Goal: Obtain resource: Download file/media

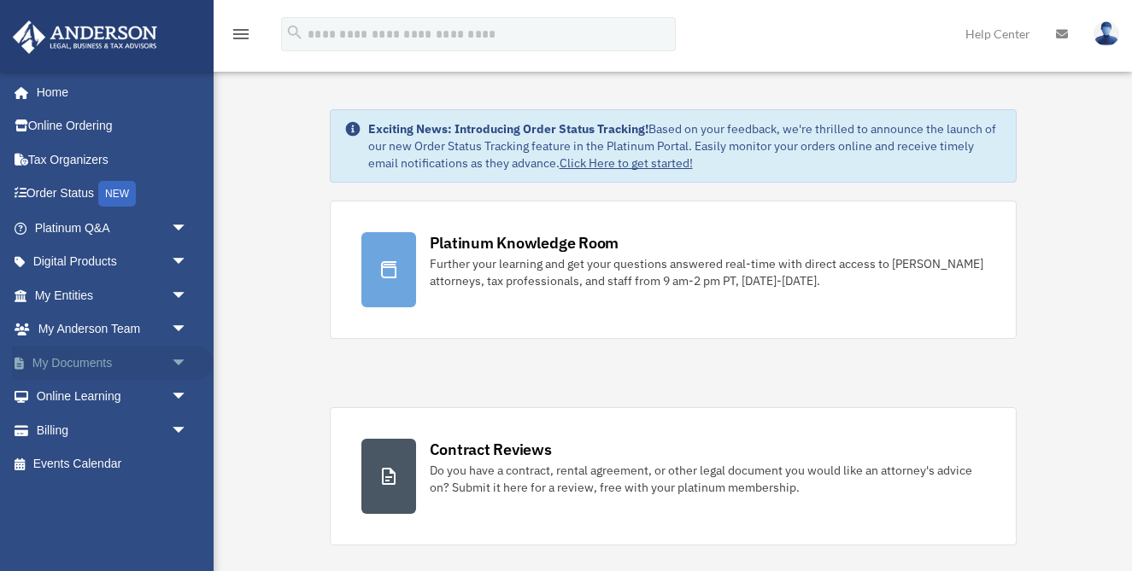
click at [101, 356] on link "My Documents arrow_drop_down" at bounding box center [113, 363] width 202 height 34
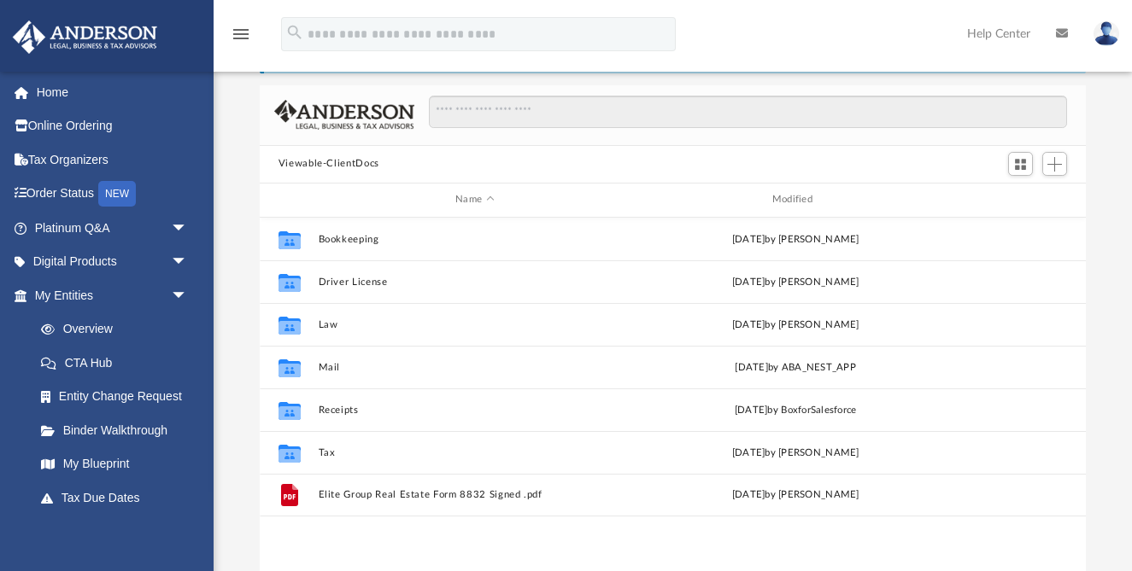
scroll to position [99, 0]
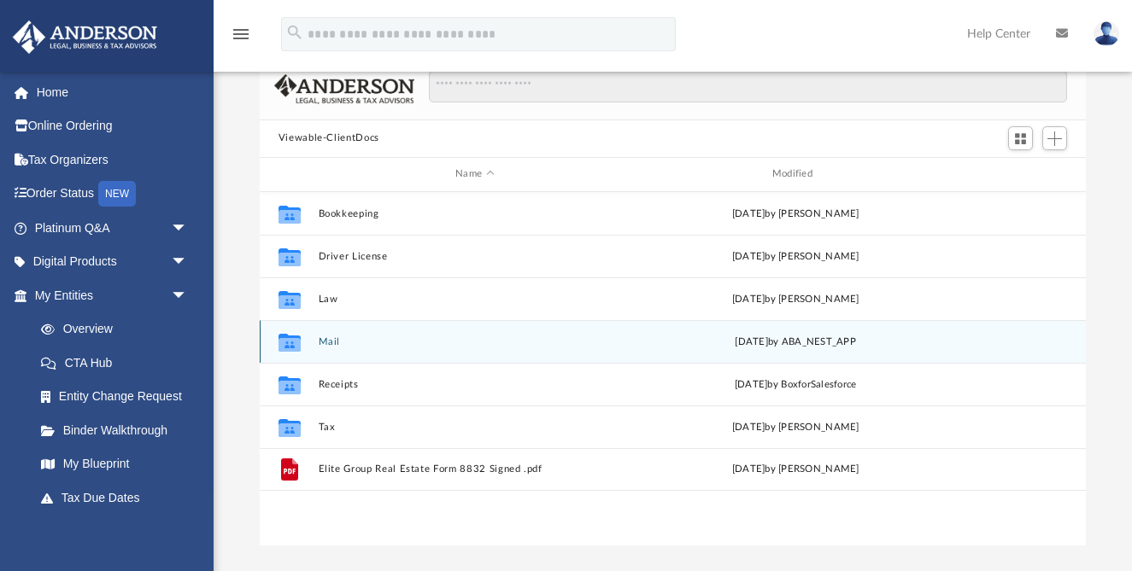
click at [335, 347] on div "Collaborated Folder Mail [DATE] by ABA_NEST_APP" at bounding box center [673, 341] width 827 height 43
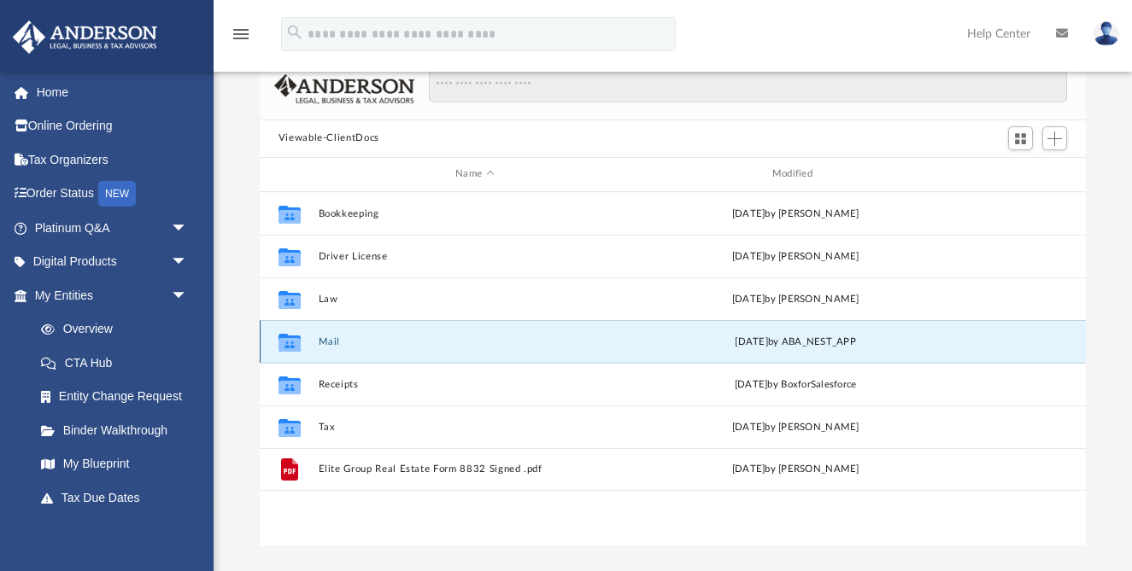
click at [328, 340] on button "Mail" at bounding box center [475, 341] width 314 height 11
click at [294, 343] on icon "grid" at bounding box center [289, 344] width 22 height 14
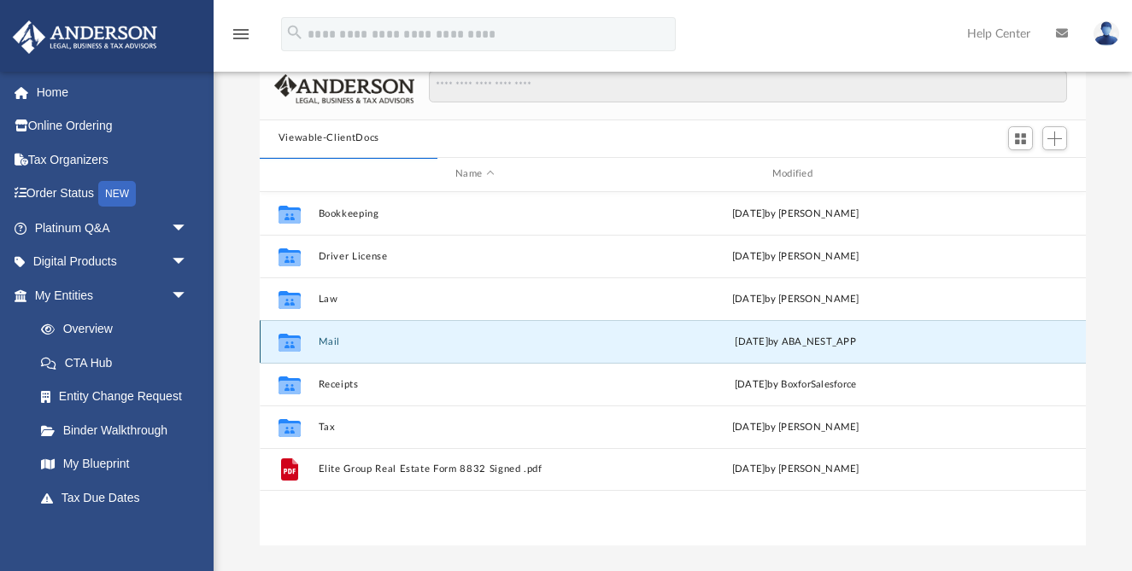
click at [379, 348] on div "Collaborated Folder Mail [DATE] by ABA_NEST_APP" at bounding box center [673, 341] width 827 height 43
click at [316, 345] on div "Collaborated Folder Mail [DATE] by ABA_NEST_APP" at bounding box center [673, 341] width 827 height 43
click at [280, 335] on icon "grid" at bounding box center [289, 342] width 22 height 18
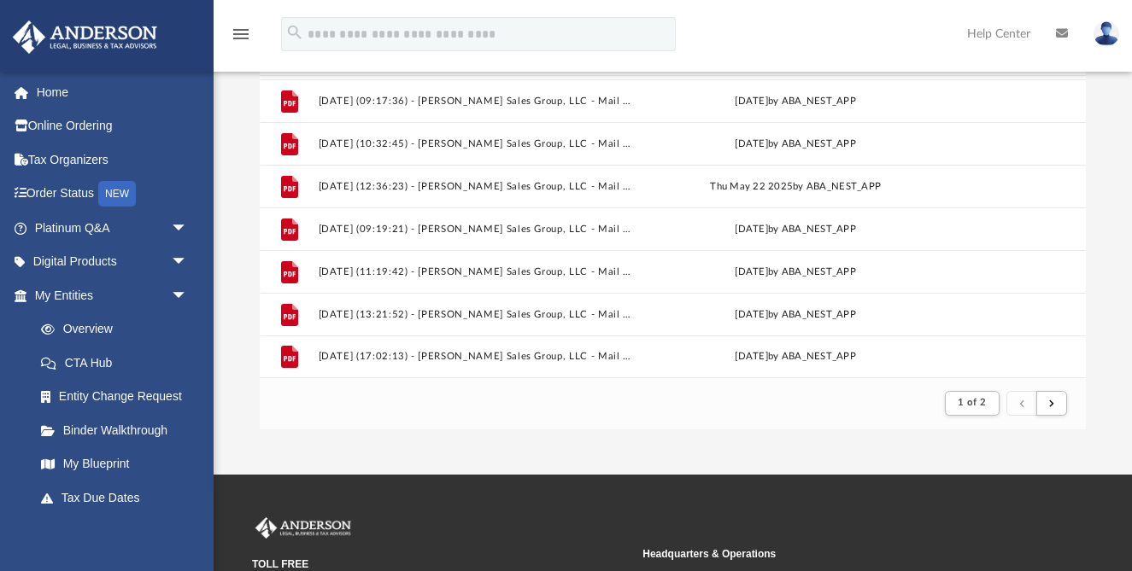
scroll to position [218, 0]
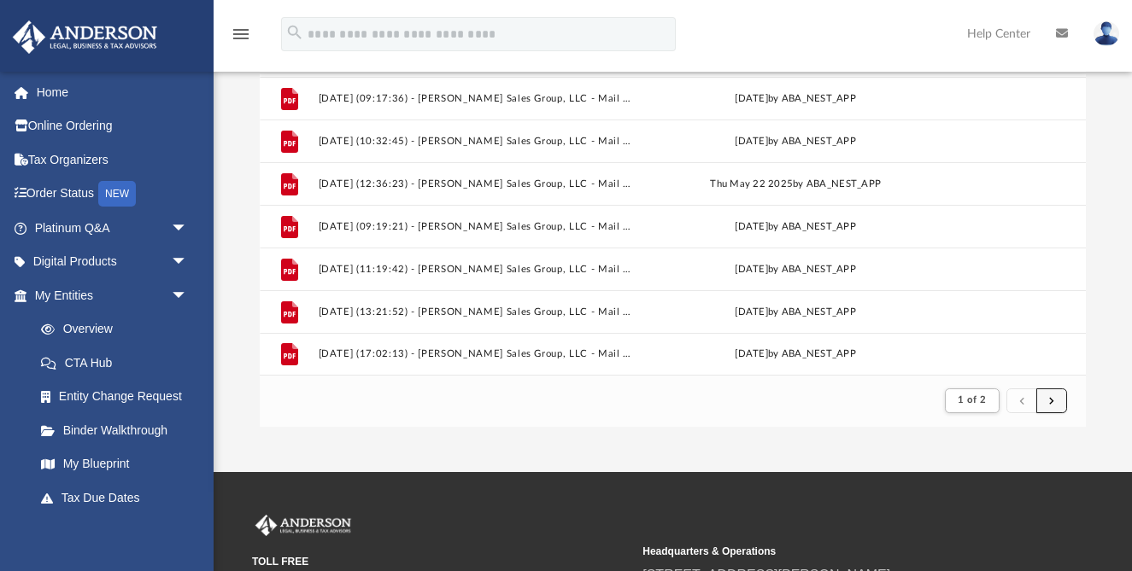
click at [1052, 400] on span "submit" at bounding box center [1051, 400] width 5 height 9
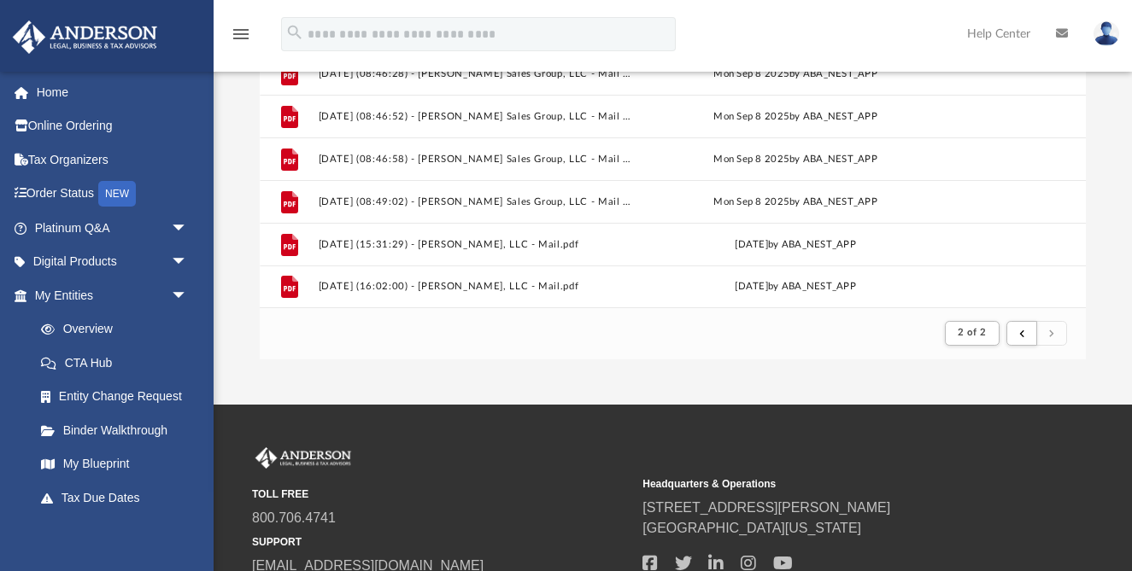
scroll to position [234, 0]
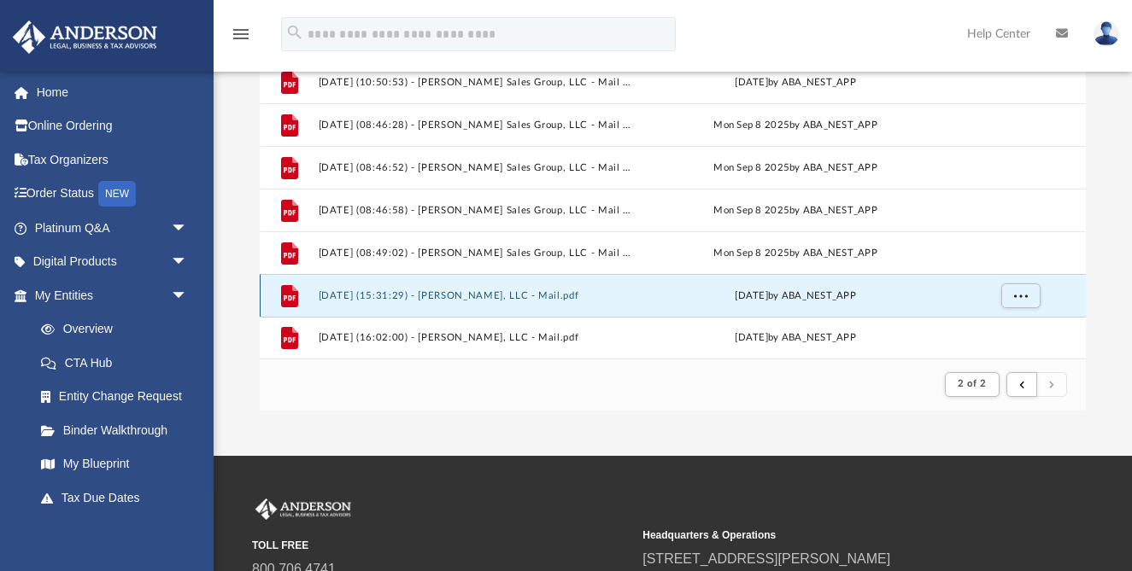
click at [490, 290] on button "[DATE] (15:31:29) - [PERSON_NAME], LLC - Mail.pdf" at bounding box center [475, 295] width 314 height 11
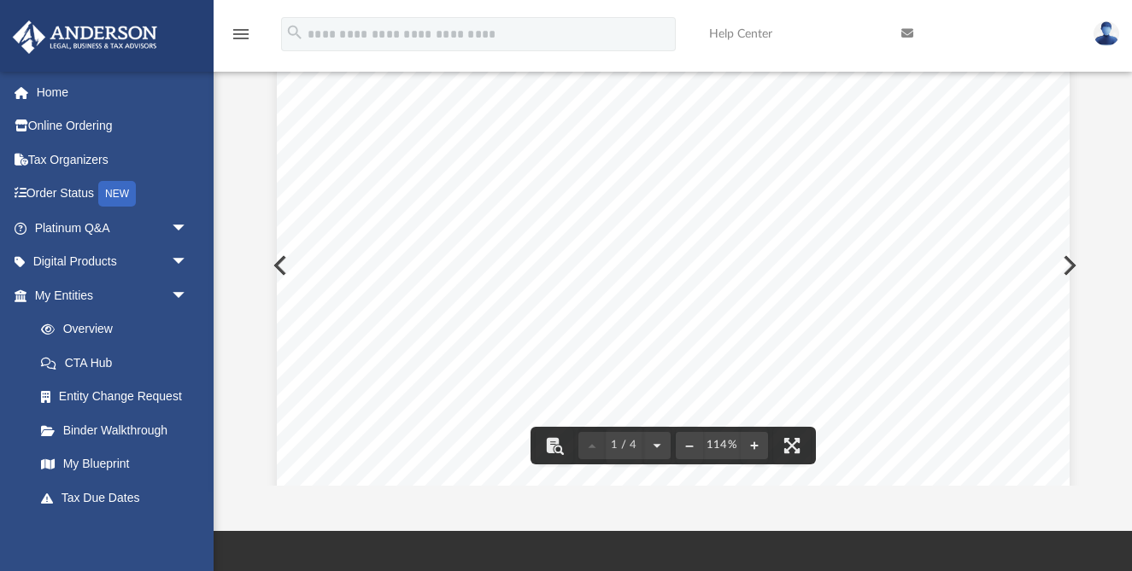
scroll to position [0, 0]
click at [243, 32] on icon "menu" at bounding box center [241, 34] width 21 height 21
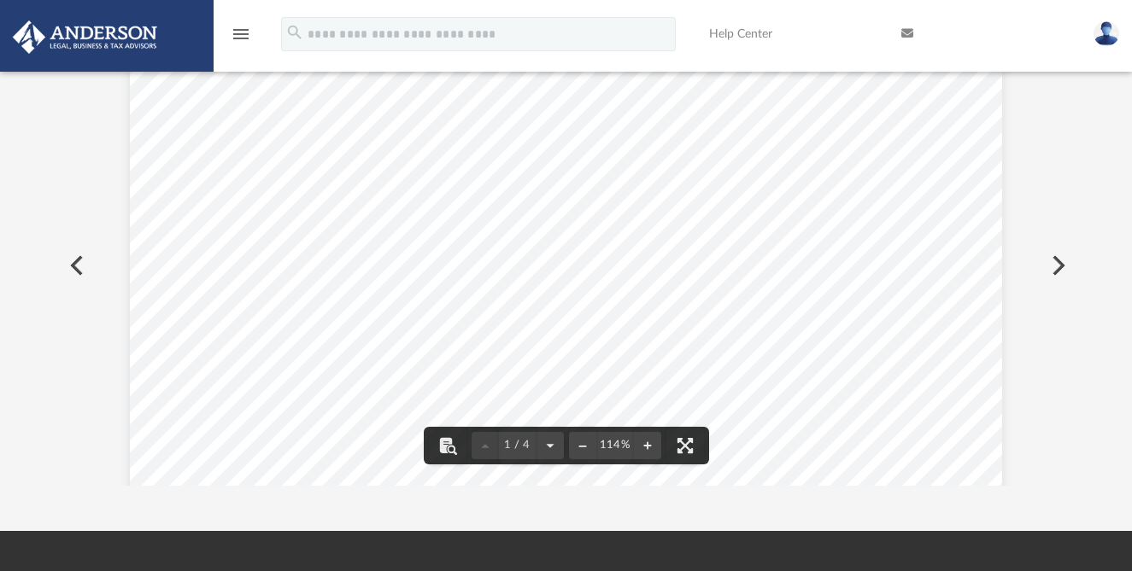
scroll to position [1, 1]
click at [243, 32] on icon "menu" at bounding box center [241, 34] width 21 height 21
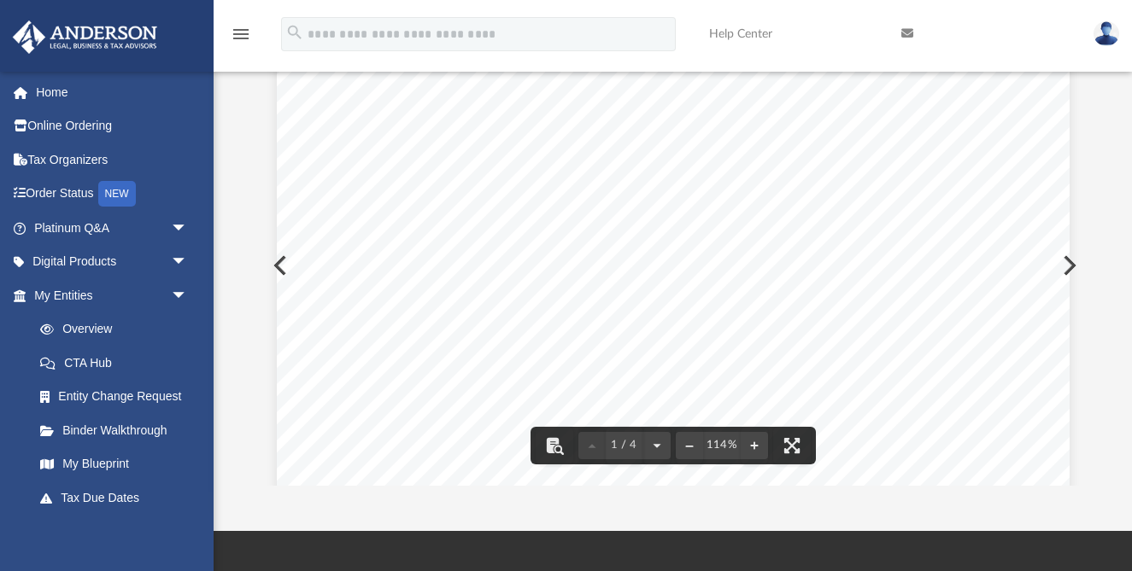
scroll to position [336, 826]
click at [1070, 266] on button "Preview" at bounding box center [1068, 266] width 38 height 48
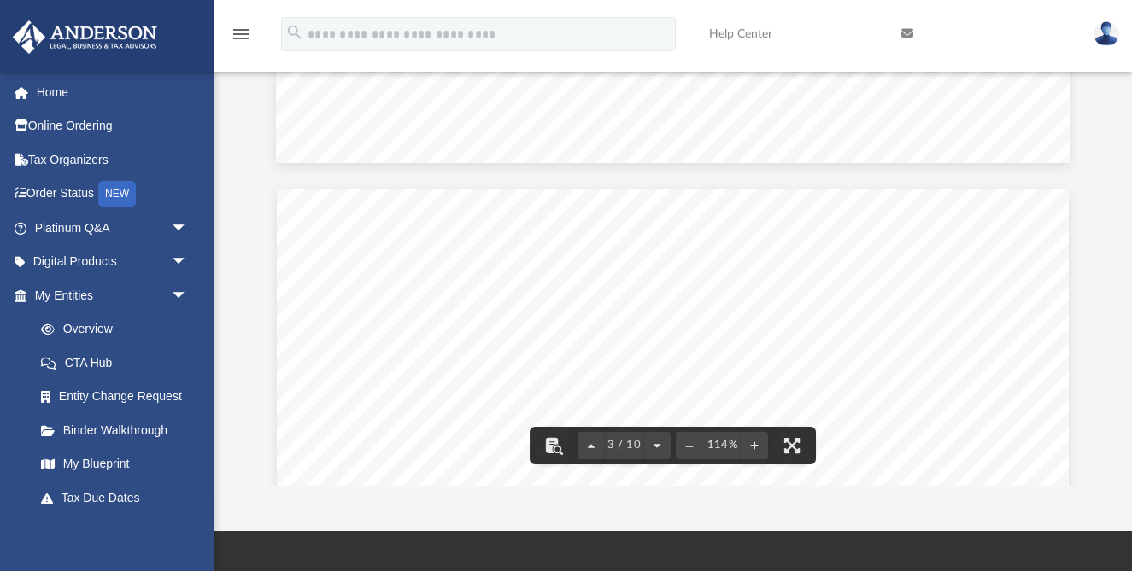
scroll to position [2757, 0]
